Goal: Task Accomplishment & Management: Manage account settings

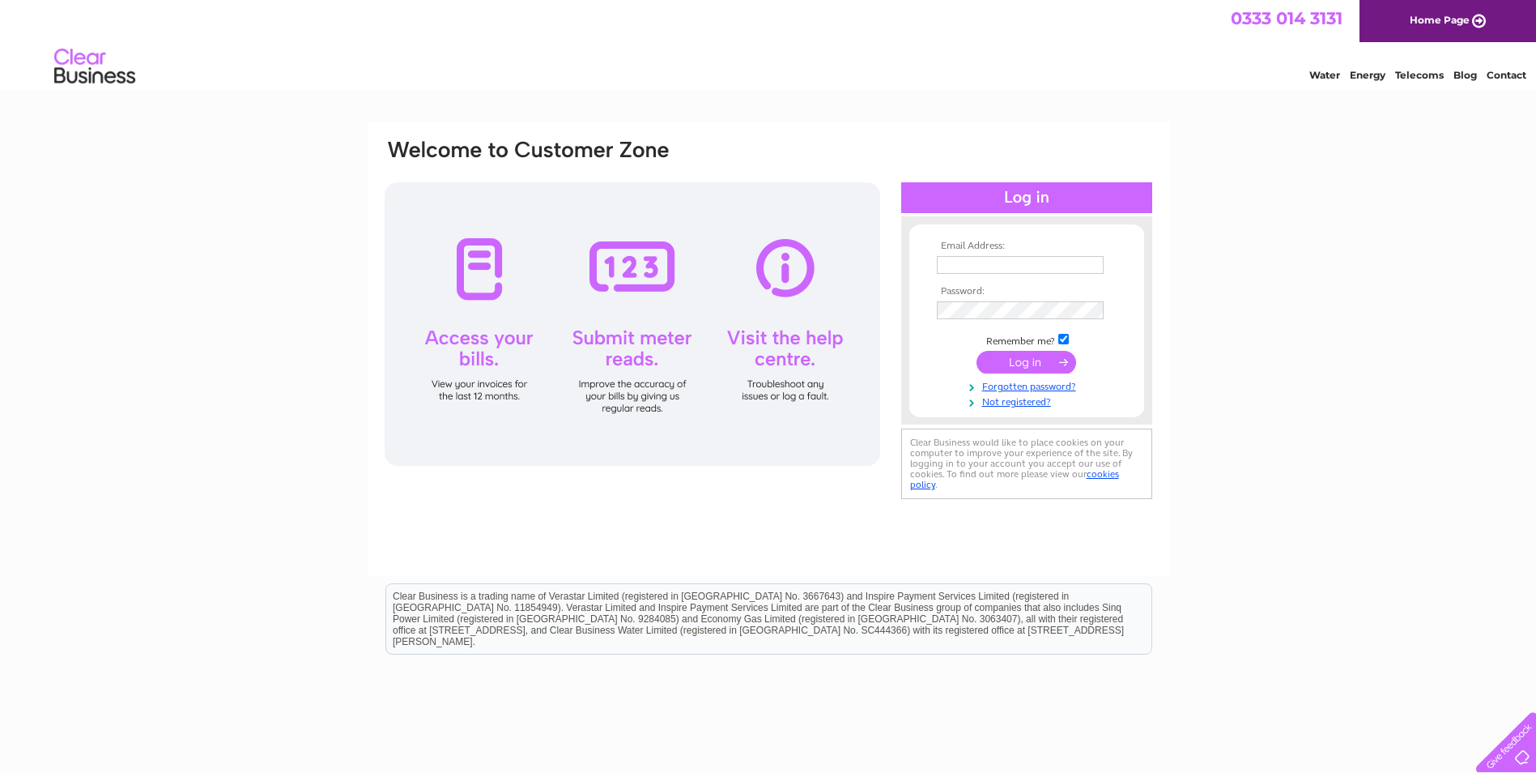
type input "[EMAIL_ADDRESS][DOMAIN_NAME]"
click at [1050, 360] on input "submit" at bounding box center [1027, 362] width 100 height 23
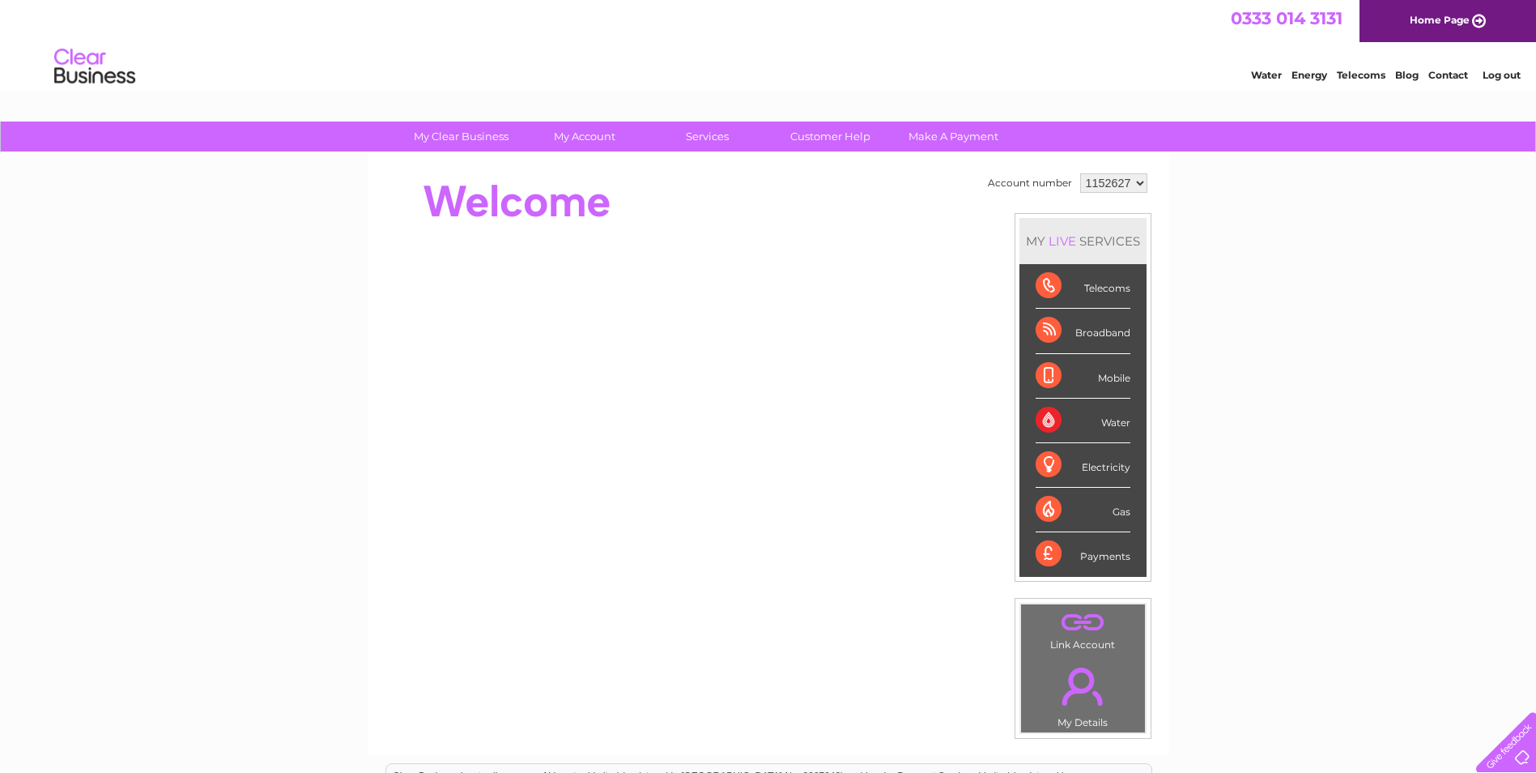
click at [1036, 277] on div "Telecoms" at bounding box center [1083, 286] width 95 height 45
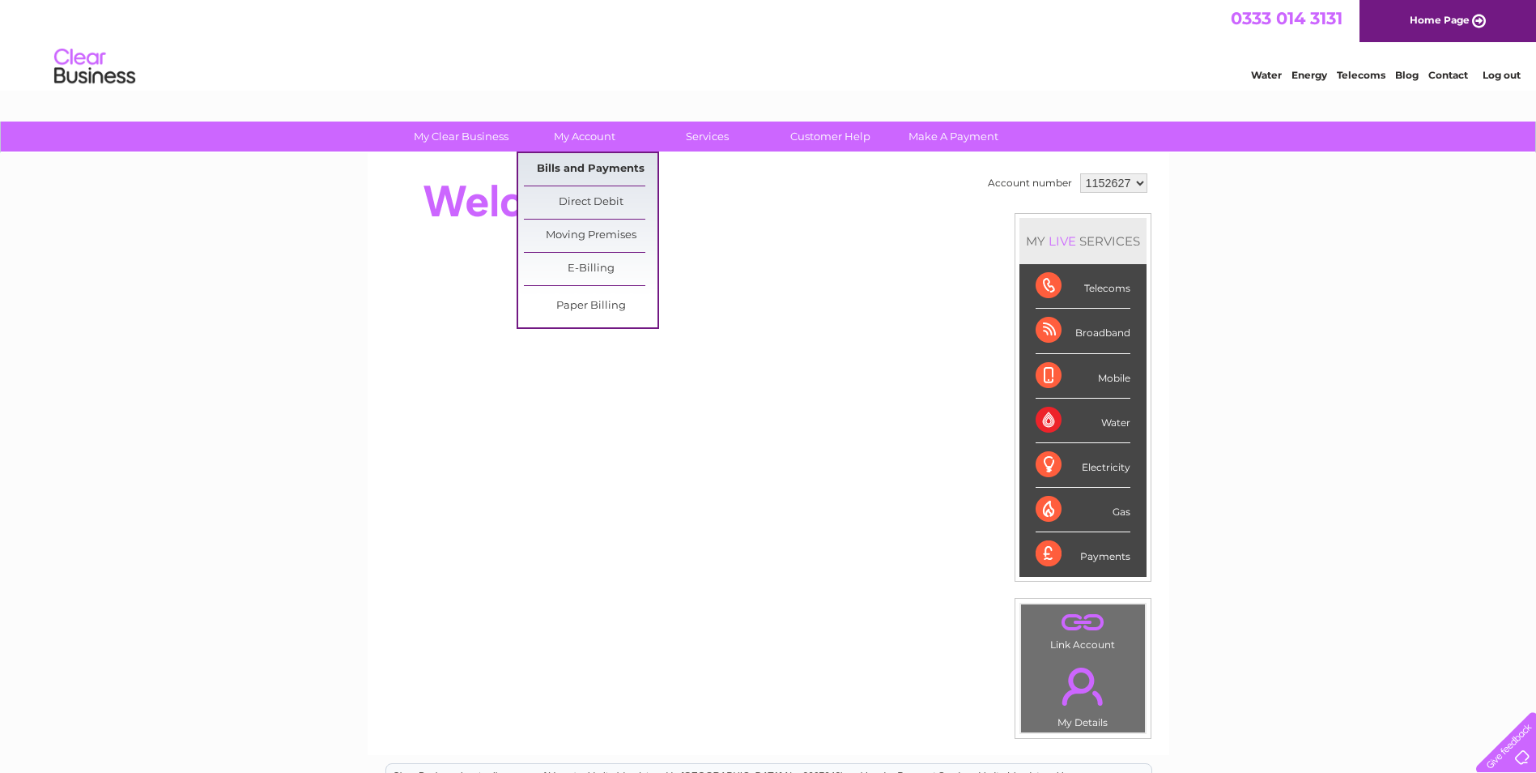
click at [590, 160] on link "Bills and Payments" at bounding box center [591, 169] width 134 height 32
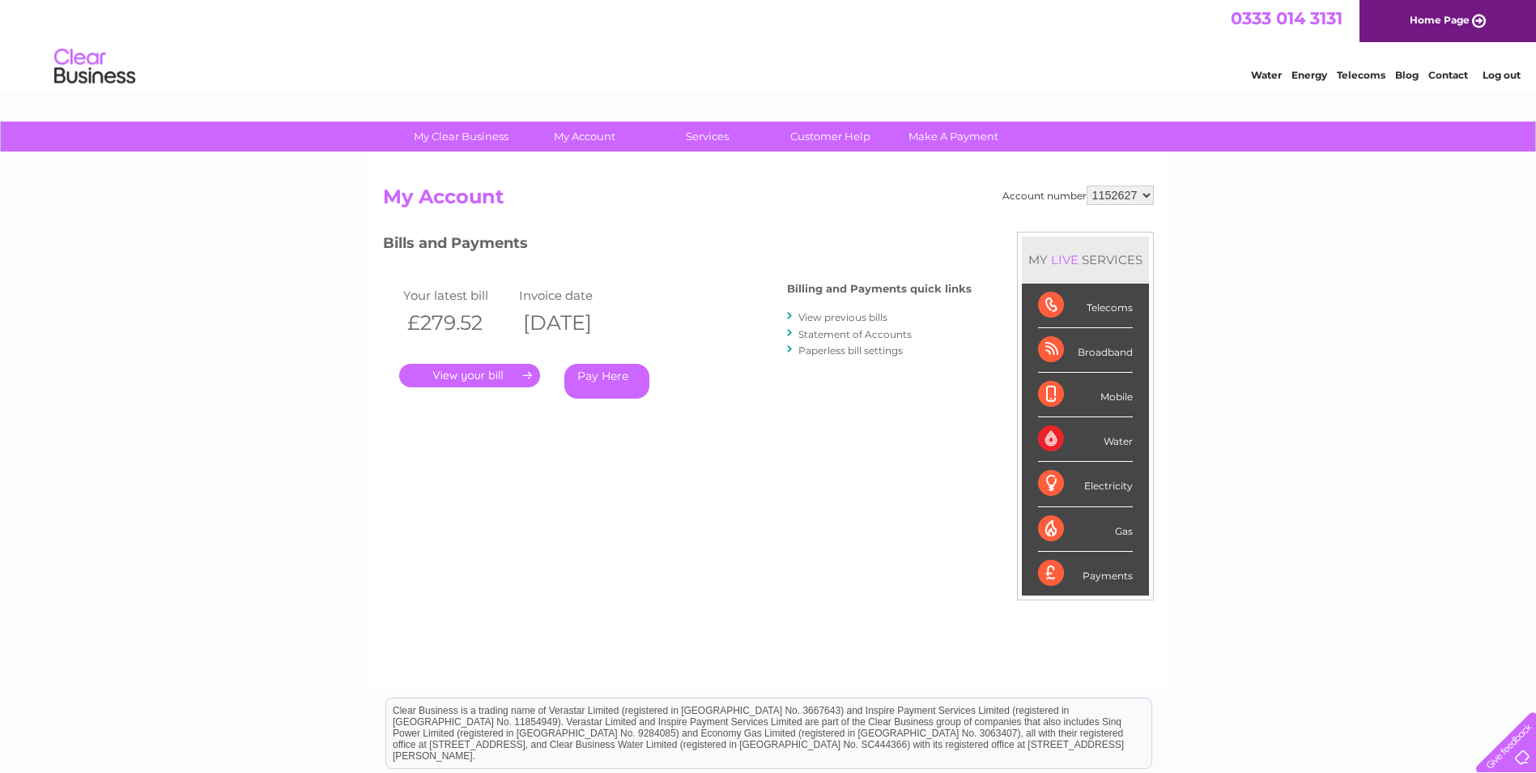
click at [477, 373] on link "." at bounding box center [469, 375] width 141 height 23
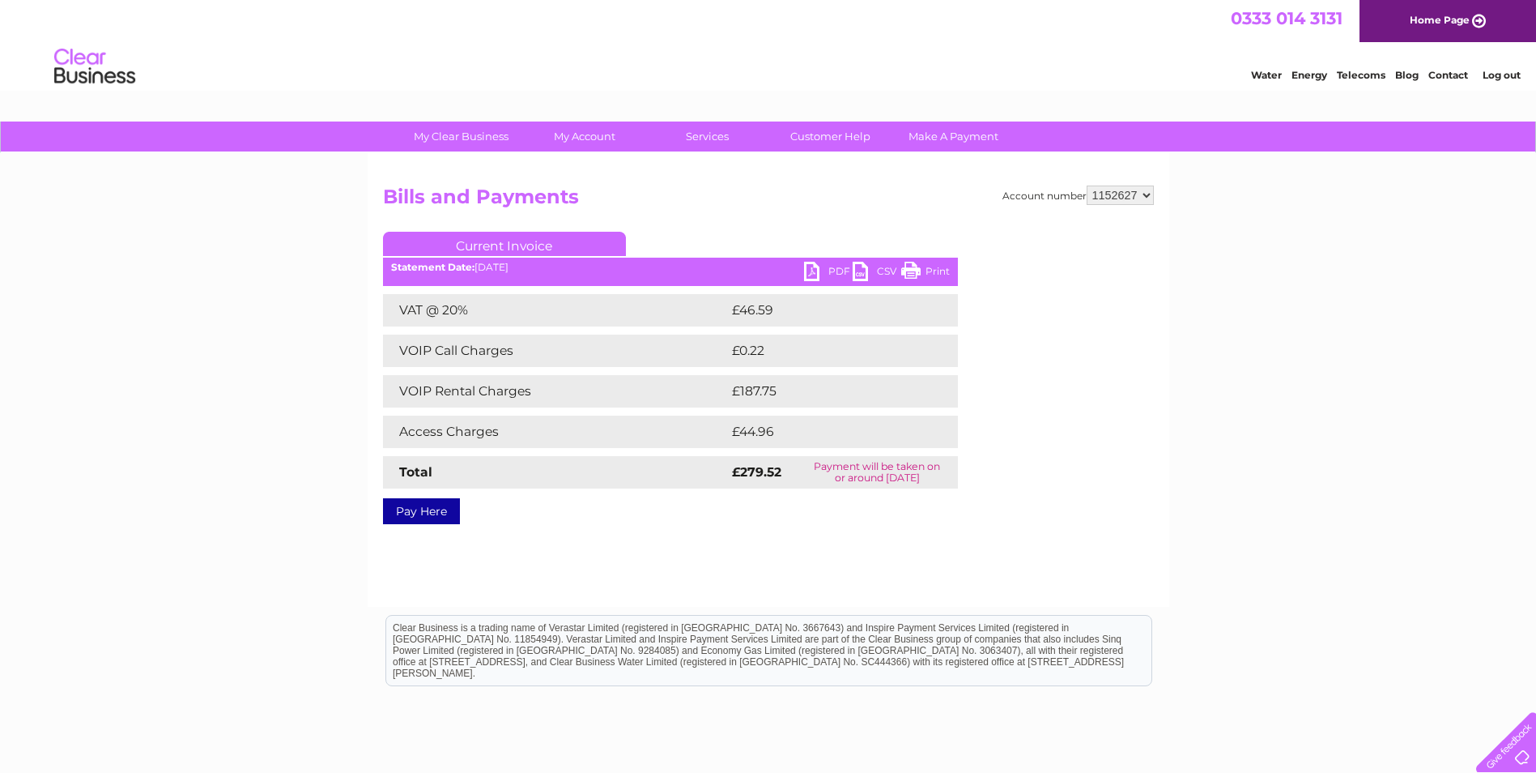
click at [829, 271] on link "PDF" at bounding box center [828, 273] width 49 height 23
